Goal: Information Seeking & Learning: Check status

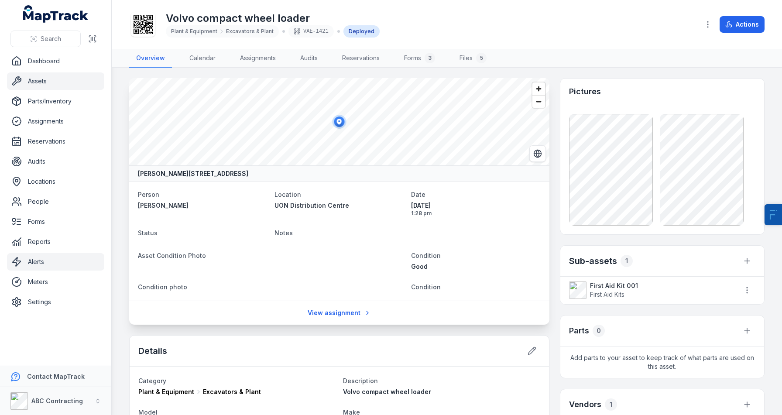
click at [32, 260] on link "Alerts" at bounding box center [55, 261] width 97 height 17
click at [39, 281] on link "Meters" at bounding box center [55, 281] width 97 height 17
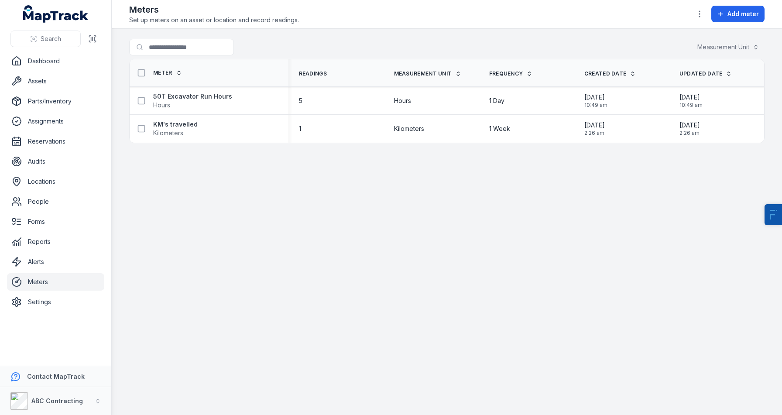
click at [39, 281] on link "Meters" at bounding box center [55, 281] width 97 height 17
click at [212, 92] on strong "50T Excavator Run Hours" at bounding box center [192, 96] width 79 height 9
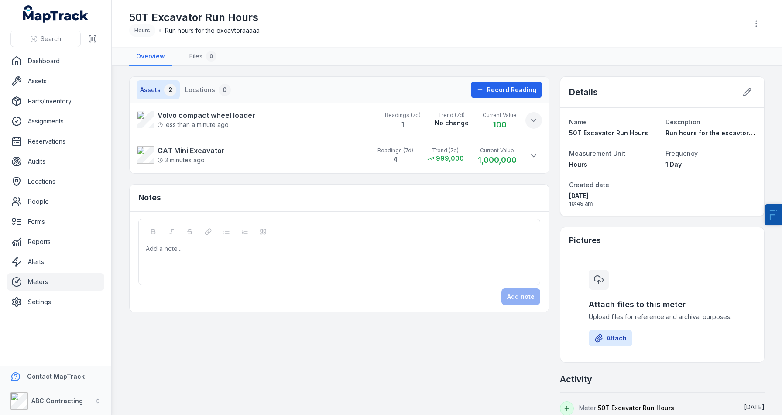
click at [529, 127] on button at bounding box center [533, 120] width 17 height 17
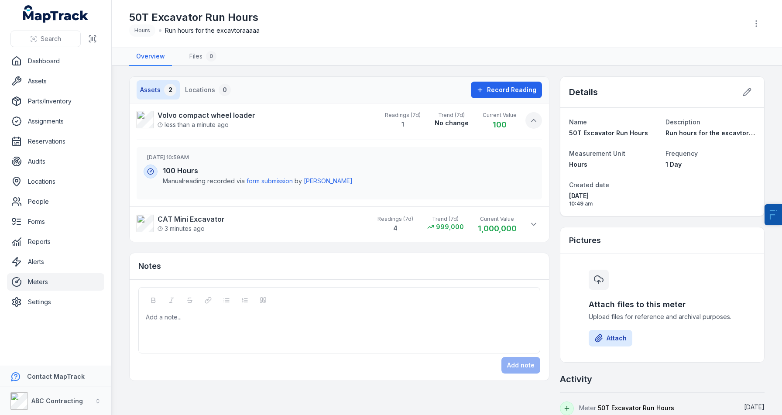
click at [529, 127] on button at bounding box center [533, 120] width 17 height 17
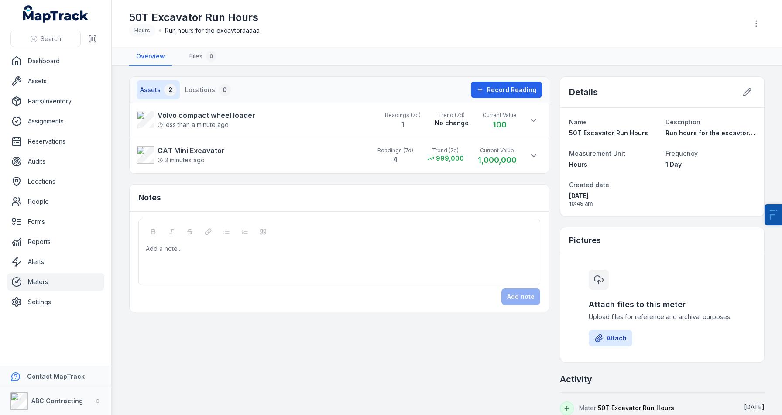
click at [542, 129] on li "Volvo compact wheel loader less than a minute ago Readings (7d) 1 Trend (7d) No…" at bounding box center [339, 120] width 419 height 35
click at [58, 82] on link "Assets" at bounding box center [55, 80] width 97 height 17
click at [198, 154] on strong "CAT Mini Excavator" at bounding box center [191, 150] width 67 height 10
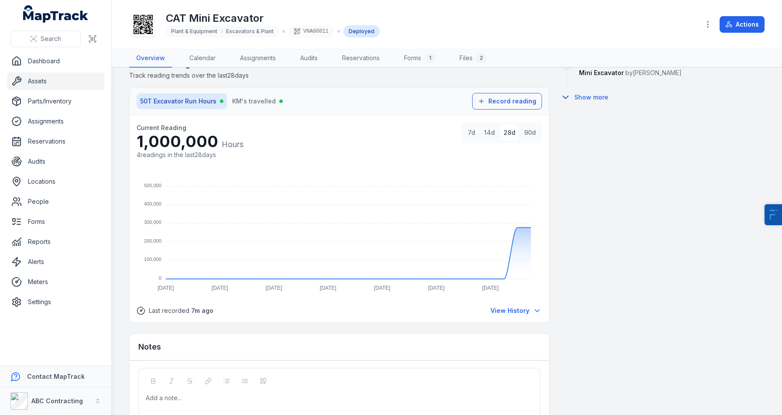
scroll to position [613, 0]
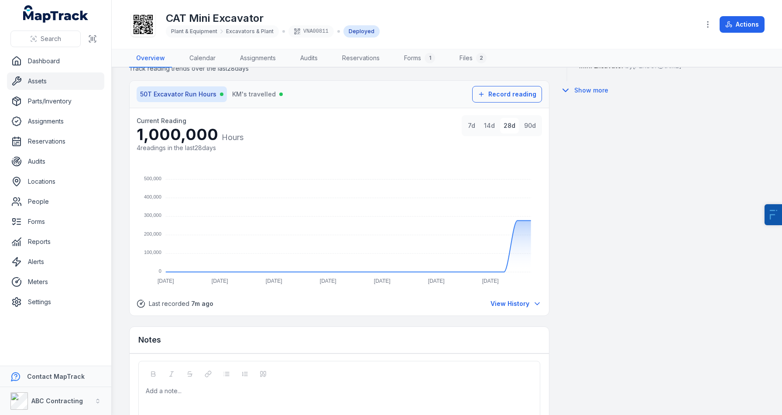
click at [474, 131] on button "7d" at bounding box center [471, 126] width 14 height 16
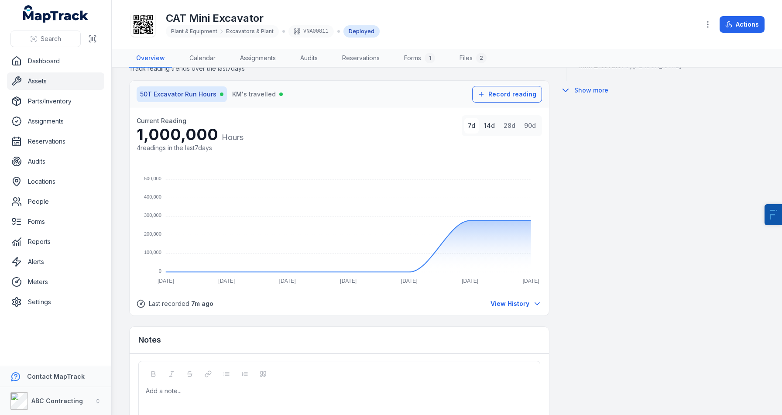
click at [488, 130] on button "14d" at bounding box center [490, 126] width 18 height 16
click at [471, 127] on button "7d" at bounding box center [471, 126] width 14 height 16
click at [505, 304] on span "View History" at bounding box center [510, 303] width 39 height 9
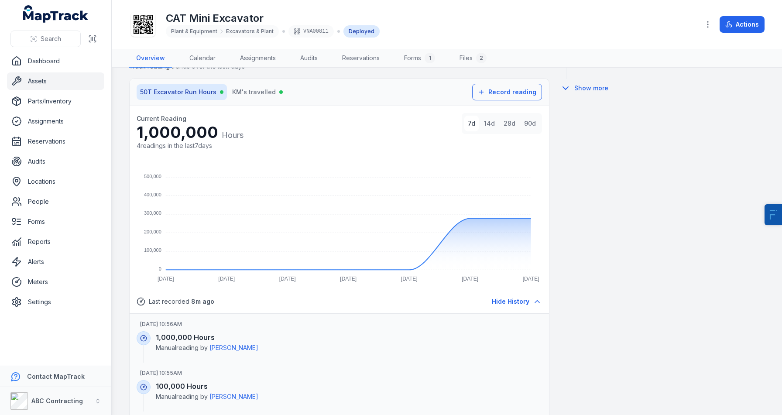
scroll to position [566, 0]
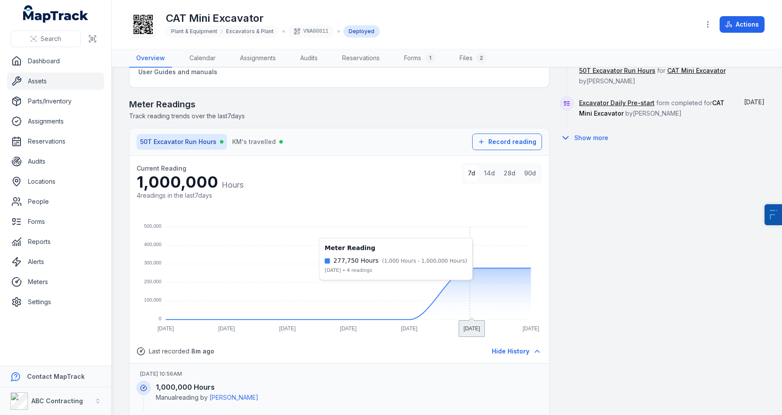
click at [468, 276] on foreignobject at bounding box center [339, 275] width 405 height 122
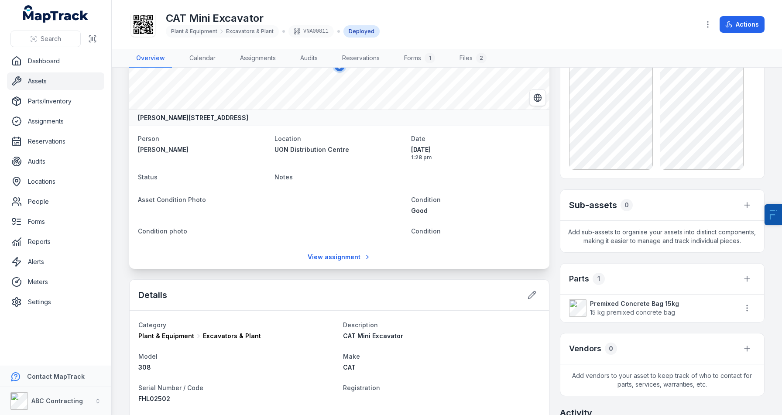
scroll to position [0, 0]
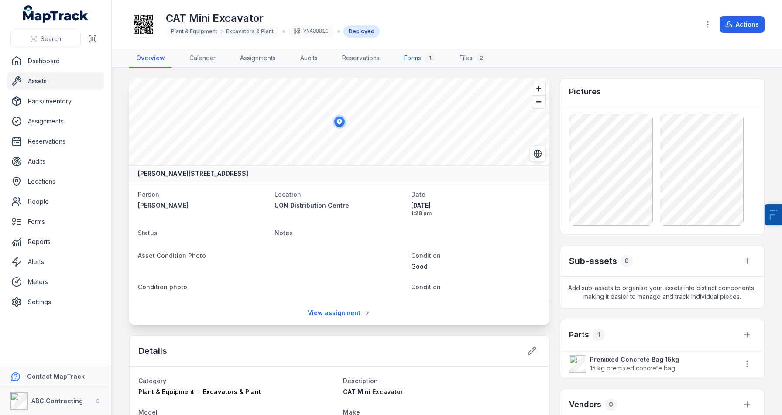
click at [412, 58] on link "Forms 1" at bounding box center [419, 58] width 45 height 18
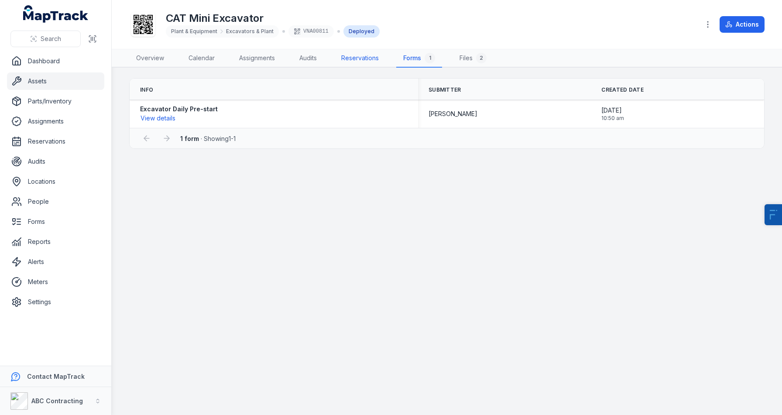
click at [371, 58] on link "Reservations" at bounding box center [360, 58] width 52 height 18
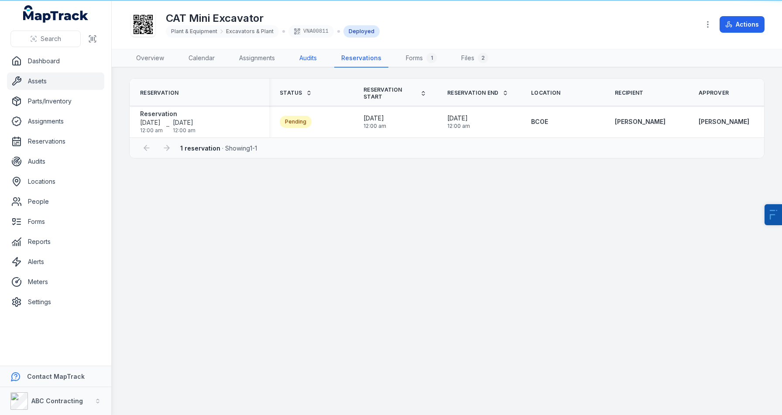
click at [317, 58] on link "Audits" at bounding box center [307, 58] width 31 height 18
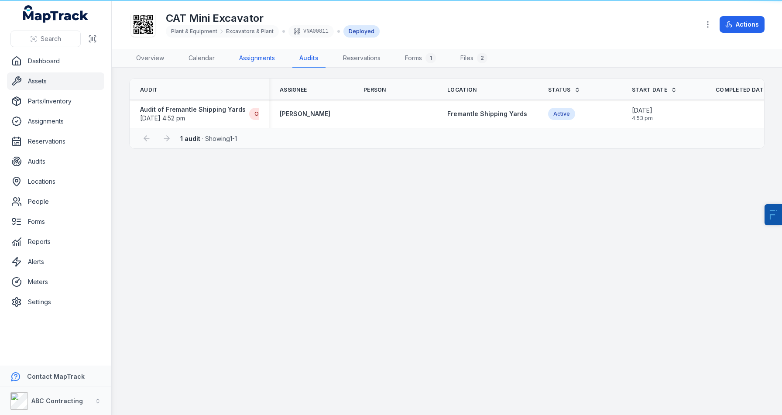
click at [260, 61] on link "Assignments" at bounding box center [257, 58] width 50 height 18
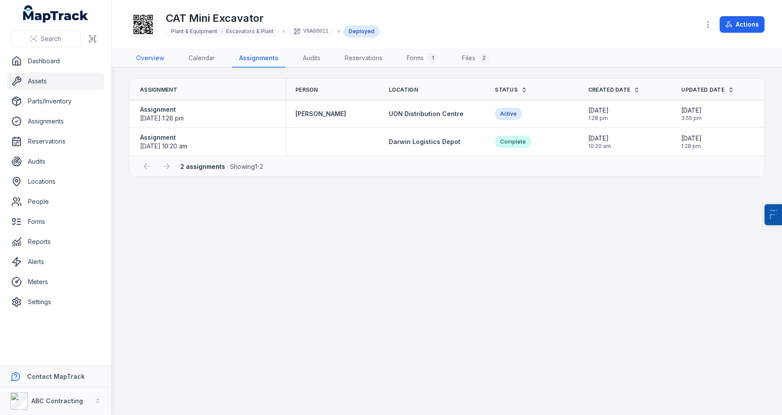
click at [139, 58] on link "Overview" at bounding box center [150, 58] width 42 height 18
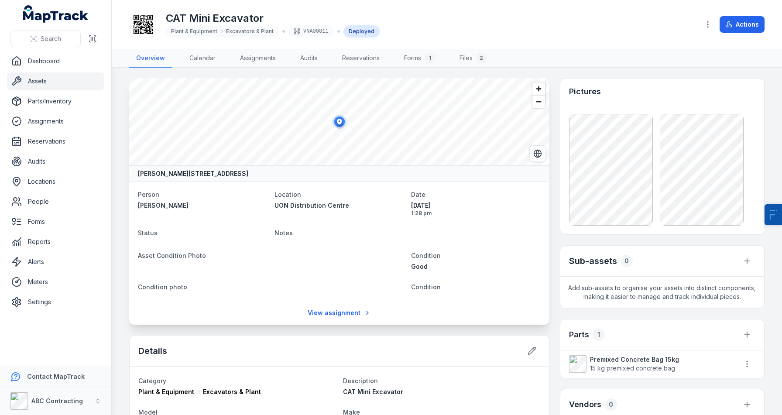
click at [65, 85] on link "Assets" at bounding box center [55, 80] width 97 height 17
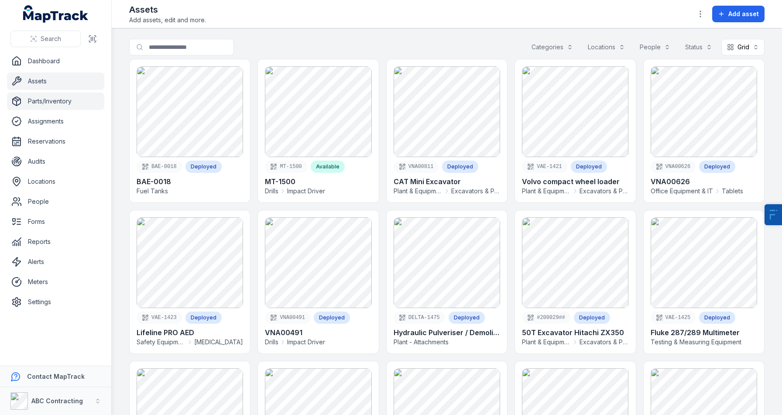
click at [47, 98] on link "Parts/Inventory" at bounding box center [55, 101] width 97 height 17
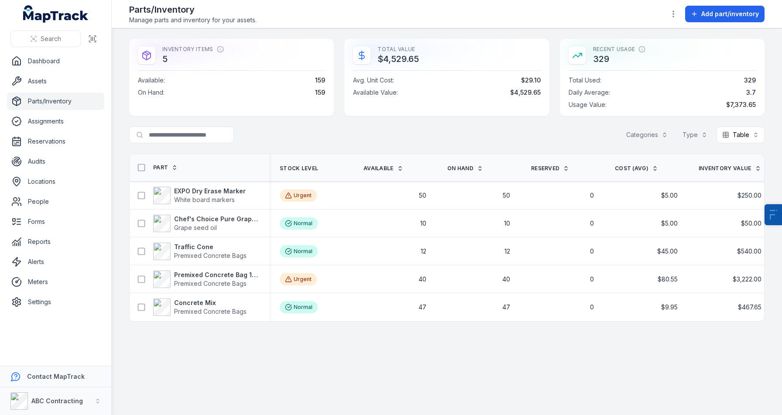
click at [291, 135] on div "Search for parts/inventory Categories Type Table *****" at bounding box center [446, 135] width 635 height 17
click at [352, 162] on th "Stock Level" at bounding box center [311, 167] width 84 height 27
click at [416, 64] on div "Total Value $4,529.65" at bounding box center [446, 55] width 187 height 19
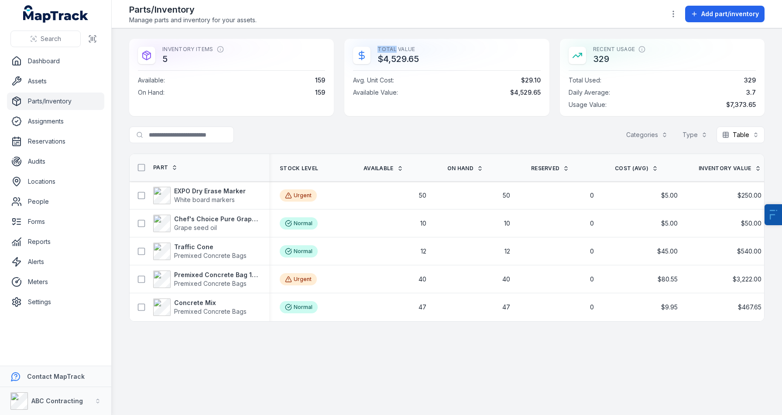
click at [416, 64] on div "Total Value $4,529.65" at bounding box center [446, 55] width 187 height 19
click at [377, 55] on div "Total Value $4,529.65" at bounding box center [446, 55] width 187 height 19
click at [425, 56] on div "Total Value $4,529.65" at bounding box center [446, 55] width 187 height 19
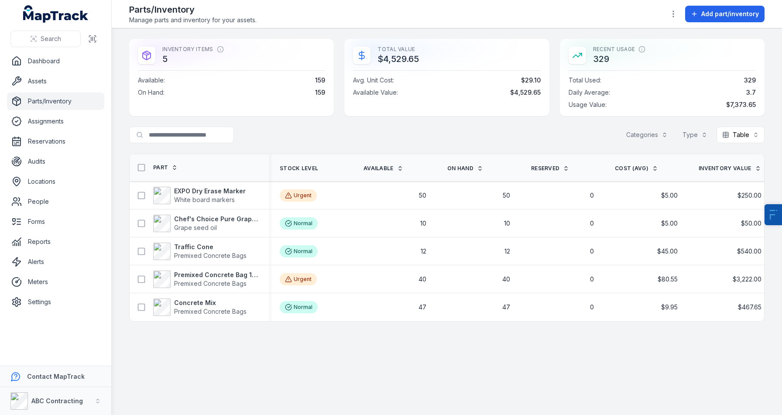
click at [405, 129] on div "Search for parts/inventory Categories Type Table *****" at bounding box center [446, 135] width 635 height 17
click at [212, 197] on span "White board markers" at bounding box center [204, 199] width 61 height 7
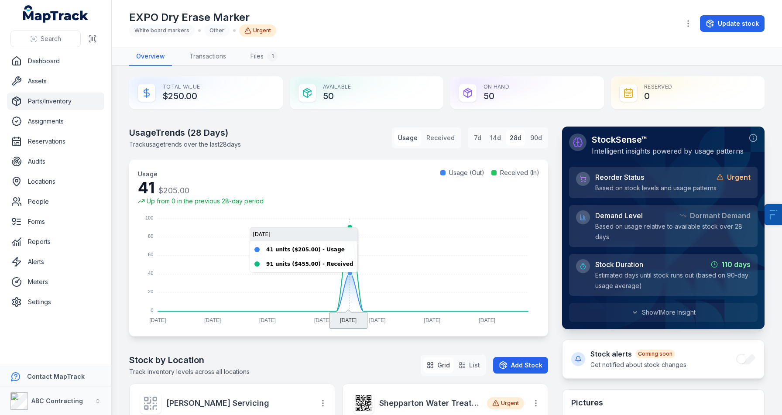
click at [348, 227] on foreignobject at bounding box center [339, 267] width 402 height 122
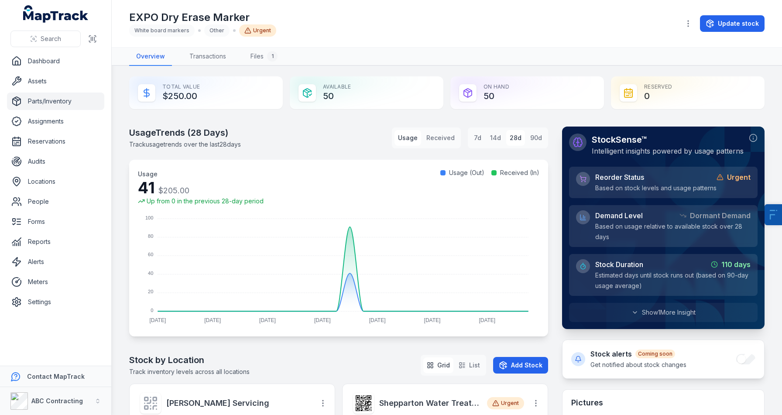
click at [375, 12] on div "EXPO Dry Erase Marker White board markers Other Urgent" at bounding box center [401, 23] width 544 height 26
click at [666, 309] on span "Show 1 More Insight" at bounding box center [669, 312] width 54 height 9
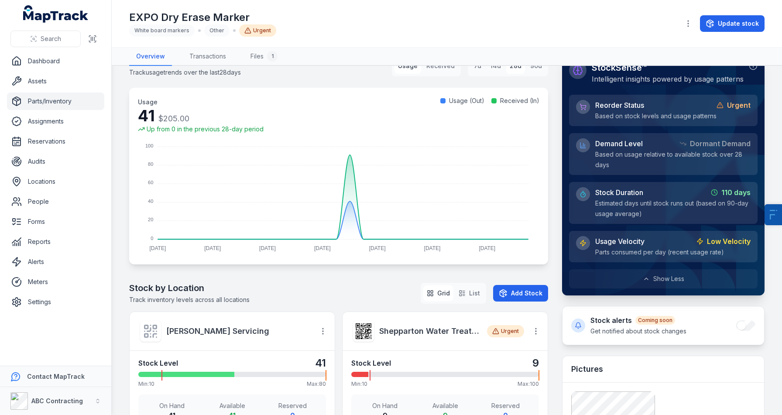
scroll to position [84, 0]
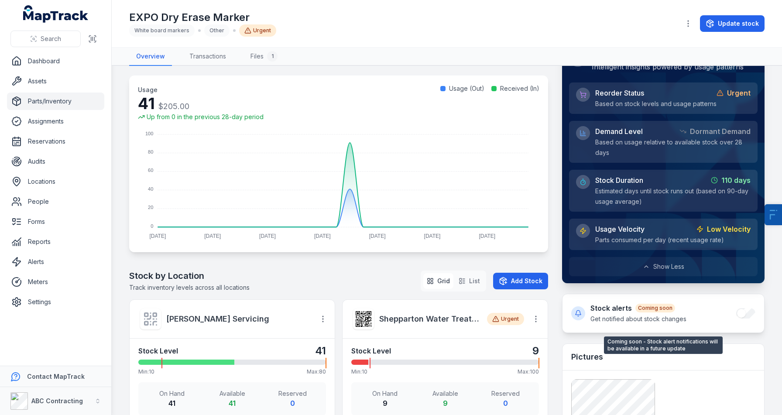
click at [748, 314] on div "Stock alerts Coming soon Get notified about stock changes" at bounding box center [664, 313] width 202 height 38
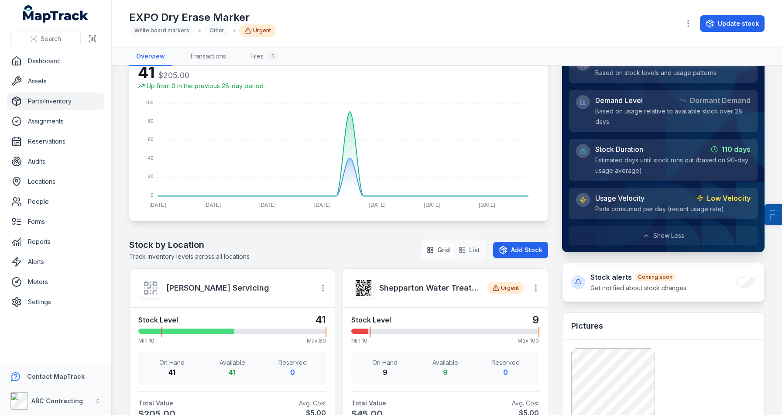
scroll to position [0, 0]
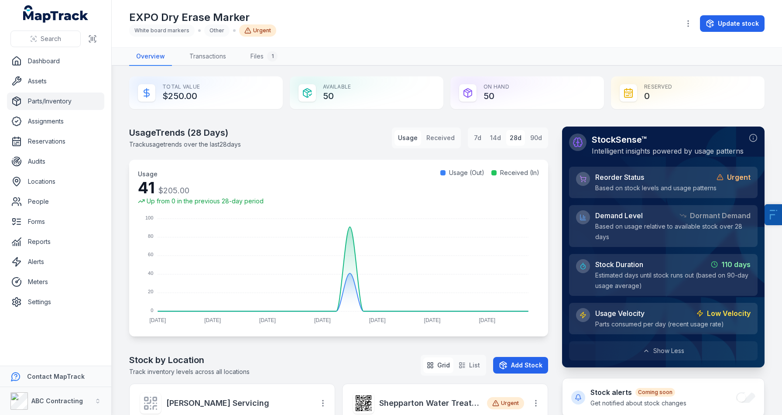
click at [582, 27] on div "EXPO Dry Erase Marker White board markers Other Urgent" at bounding box center [401, 23] width 544 height 26
click at [446, 77] on div "Total Value $250.00 Available 50 On Hand 50 Reserved 0" at bounding box center [446, 92] width 635 height 33
click at [385, 84] on div "Available 50" at bounding box center [367, 92] width 154 height 33
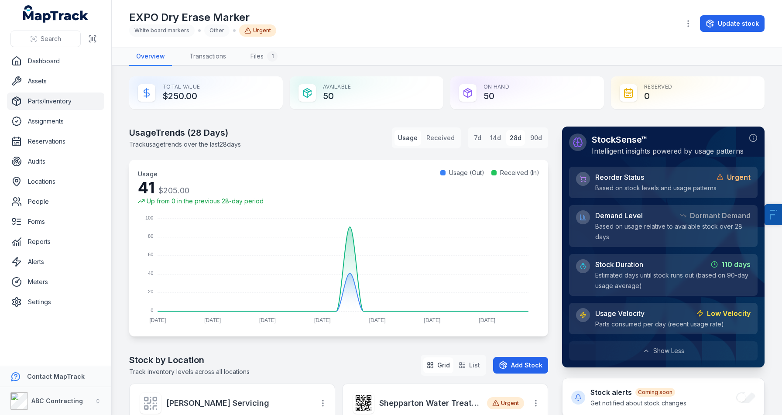
click at [416, 41] on div "EXPO Dry Erase Marker White board markers Other Urgent Update stock" at bounding box center [446, 23] width 635 height 40
click at [179, 58] on nav "Overview Transactions Files 1" at bounding box center [446, 57] width 635 height 18
click at [191, 56] on link "Transactions" at bounding box center [207, 57] width 51 height 18
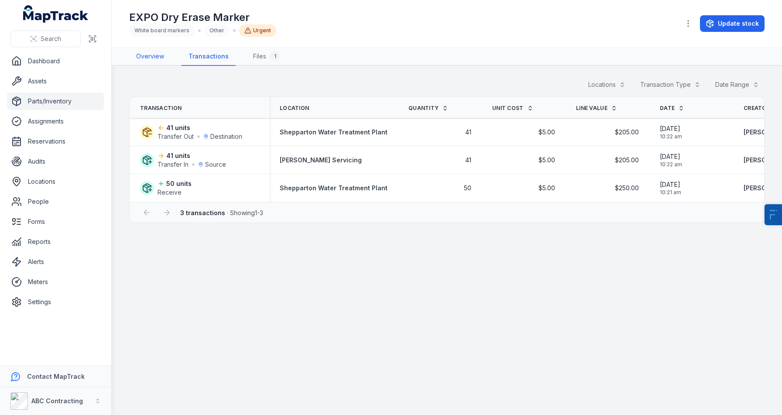
click at [146, 64] on link "Overview" at bounding box center [150, 57] width 42 height 18
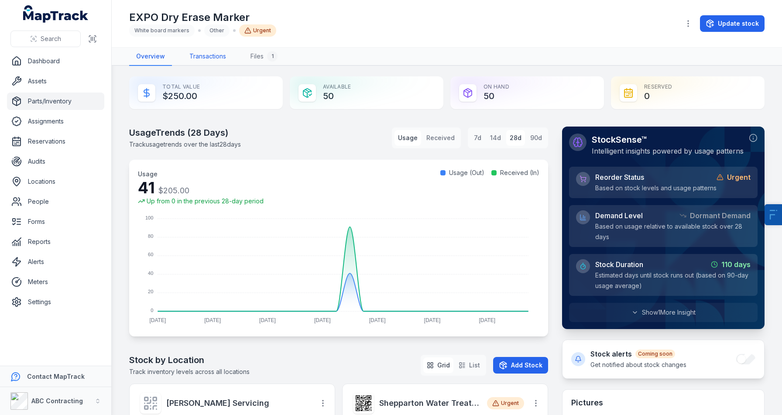
click at [232, 54] on link "Transactions" at bounding box center [207, 57] width 51 height 18
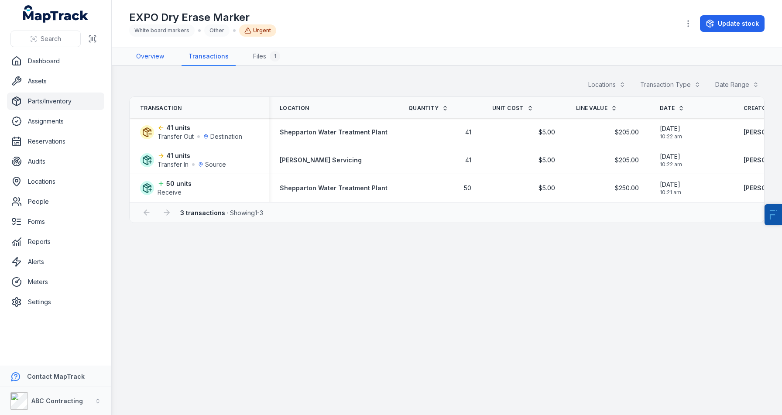
click at [159, 59] on link "Overview" at bounding box center [150, 57] width 42 height 18
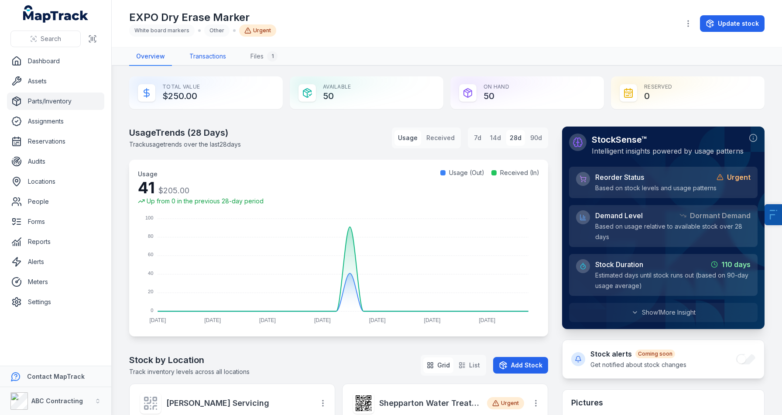
click at [189, 54] on link "Transactions" at bounding box center [207, 57] width 51 height 18
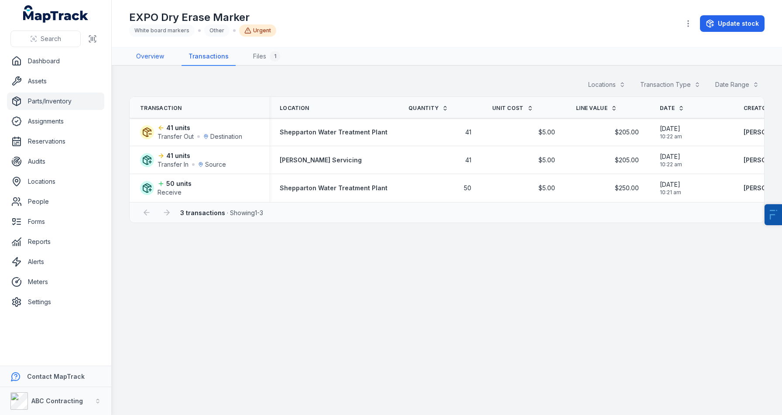
click at [136, 57] on link "Overview" at bounding box center [150, 57] width 42 height 18
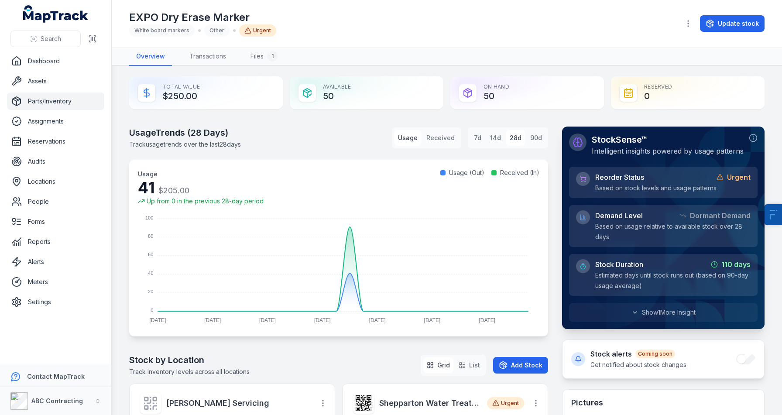
click at [362, 33] on div "EXPO Dry Erase Marker White board markers Other Urgent" at bounding box center [401, 23] width 544 height 26
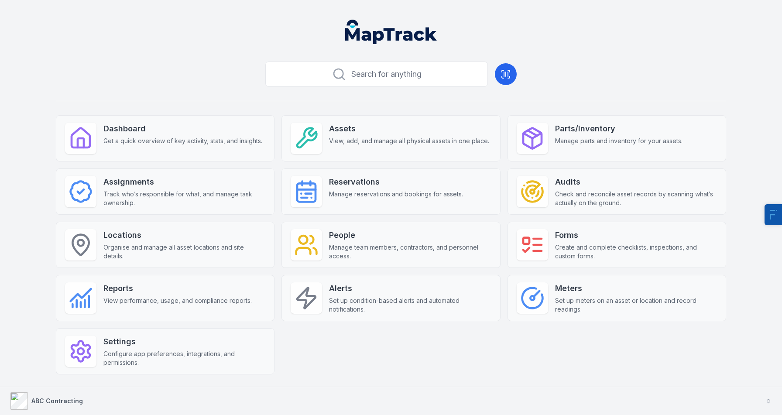
click at [72, 400] on strong "ABC Contracting" at bounding box center [57, 400] width 52 height 7
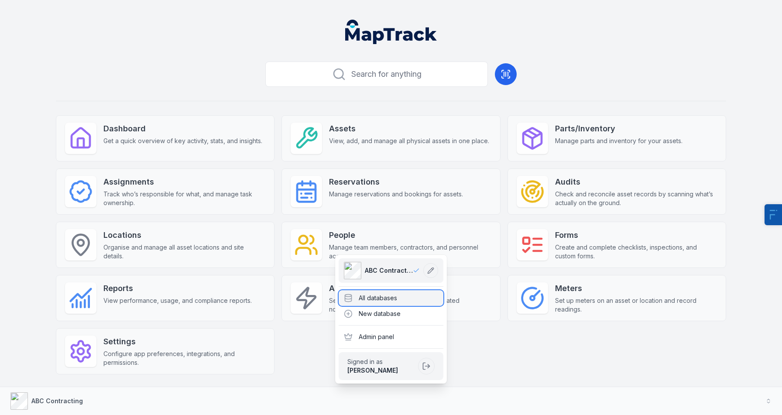
click at [405, 293] on div "All databases" at bounding box center [391, 298] width 105 height 16
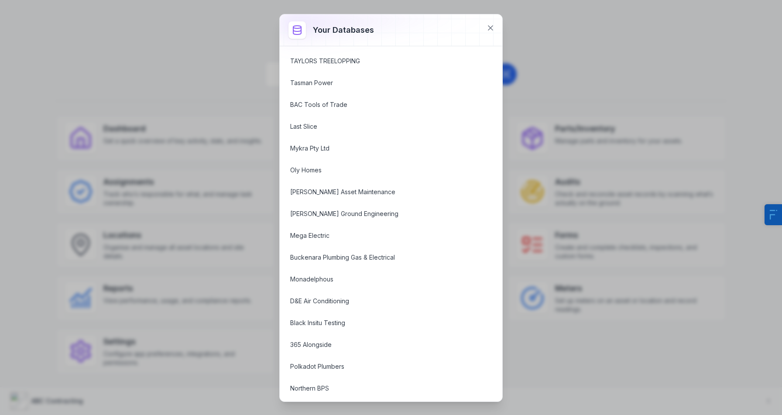
scroll to position [1190, 0]
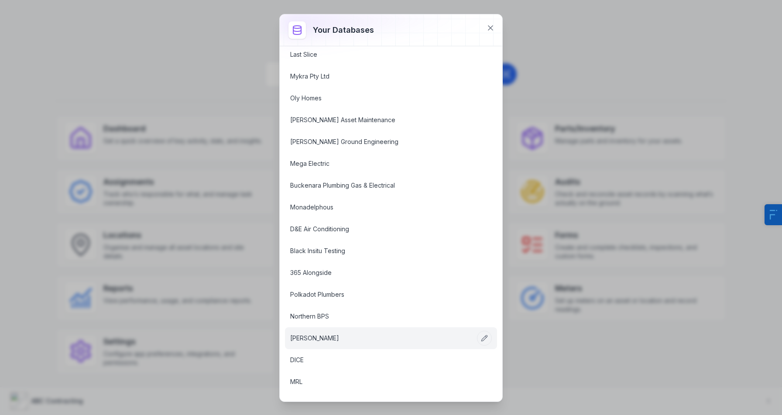
click at [329, 338] on link "[PERSON_NAME]" at bounding box center [380, 338] width 181 height 9
